Goal: Navigation & Orientation: Go to known website

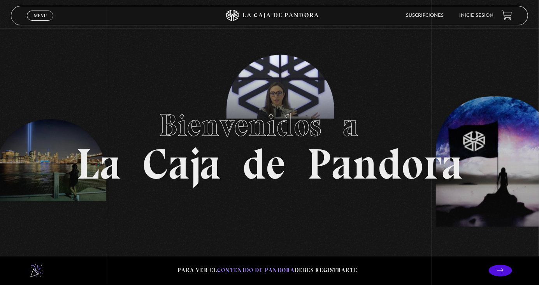
click at [480, 14] on link "Inicie sesión" at bounding box center [477, 15] width 34 height 5
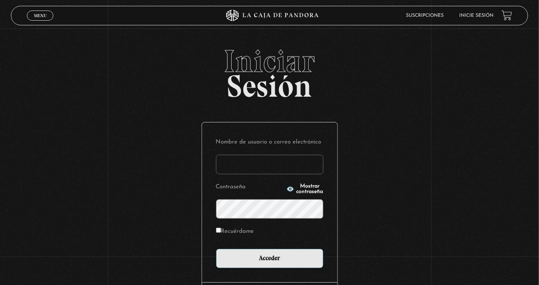
click at [298, 171] on input "Nombre de usuario o correo electrónico" at bounding box center [270, 164] width 108 height 19
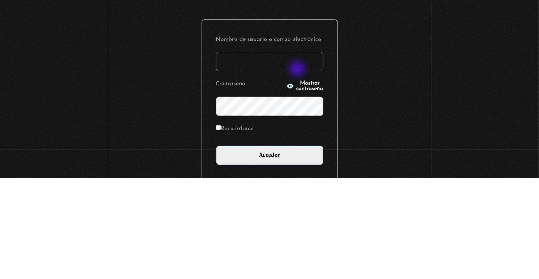
type input "paoarce46@gmail.com"
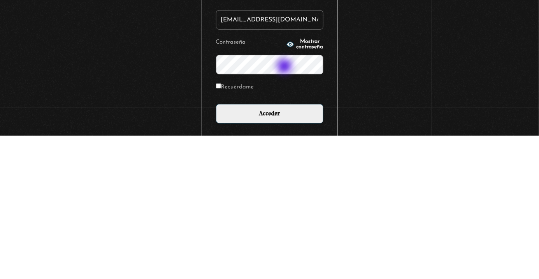
scroll to position [3, 0]
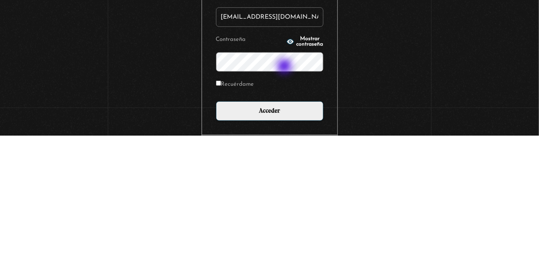
click at [221, 229] on input "Recuérdame" at bounding box center [218, 226] width 5 height 5
checkbox input "true"
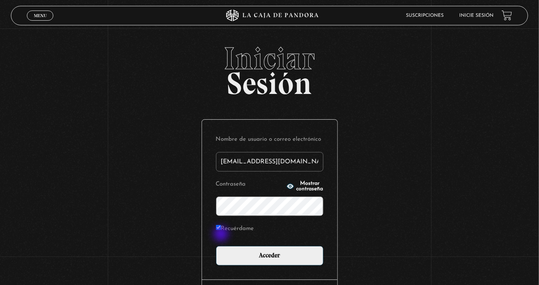
click at [301, 191] on span "Mostrar contraseña" at bounding box center [310, 186] width 27 height 11
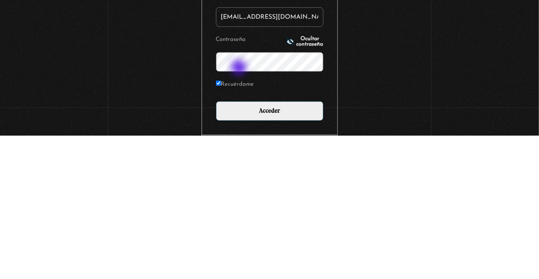
click at [400, 233] on div "Iniciar Sesión Nombre de usuario o correo electrónico paoarce46@gmail.com Contr…" at bounding box center [269, 191] width 539 height 298
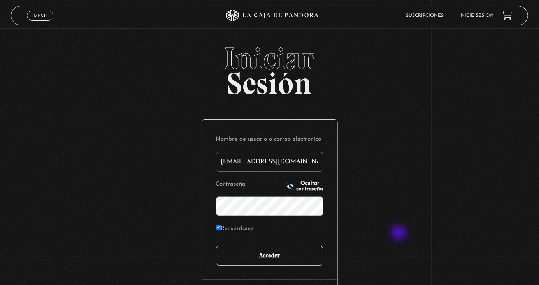
click at [280, 261] on input "Acceder" at bounding box center [270, 255] width 108 height 19
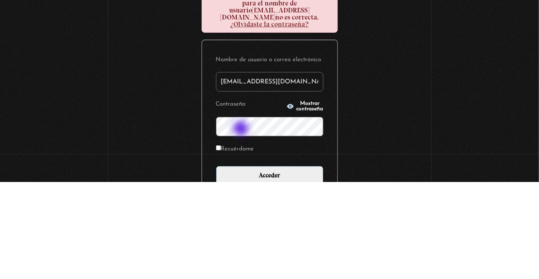
scroll to position [45, 0]
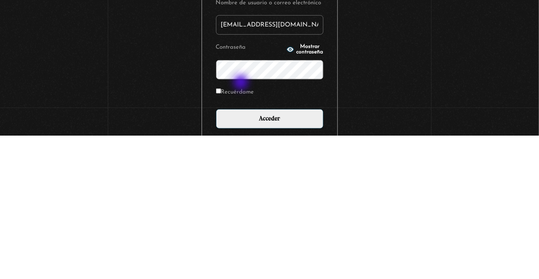
click at [287, 192] on button "Mostrar contraseña" at bounding box center [305, 192] width 37 height 11
click at [221, 233] on input "Recuérdame" at bounding box center [218, 234] width 5 height 5
checkbox input "true"
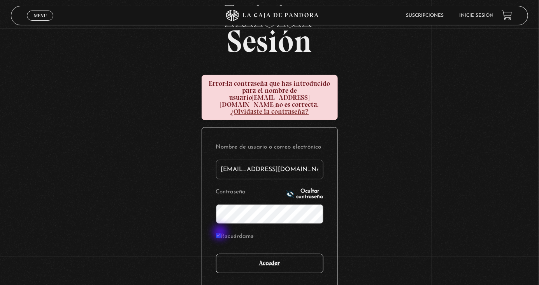
click at [249, 257] on input "Acceder" at bounding box center [270, 263] width 108 height 19
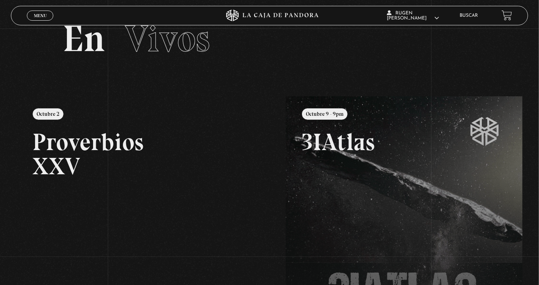
scroll to position [28, 0]
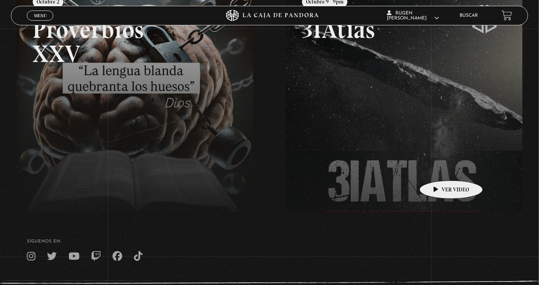
scroll to position [159, 0]
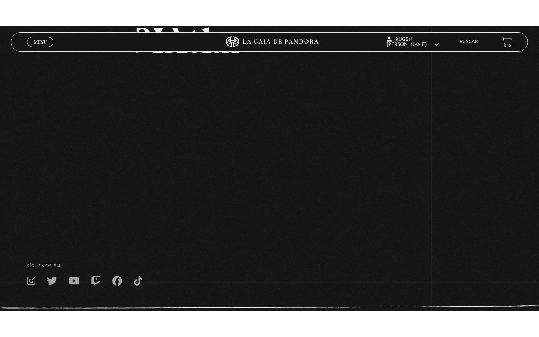
scroll to position [77, 0]
